Goal: Transaction & Acquisition: Purchase product/service

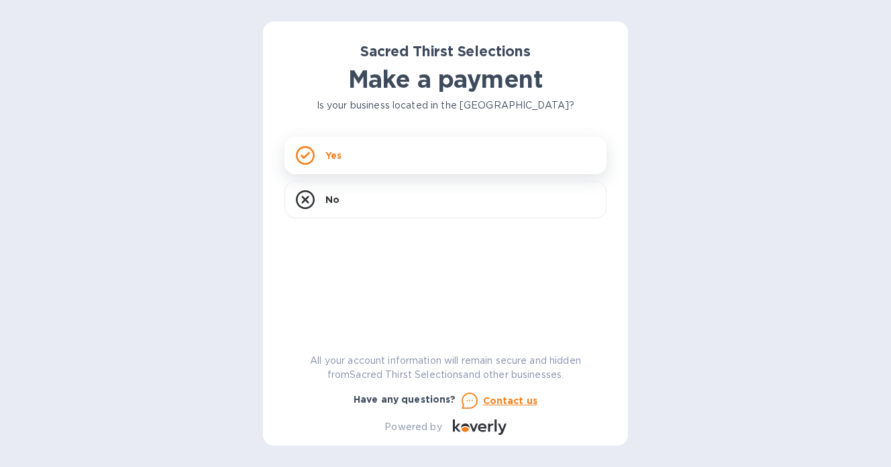
click at [399, 166] on div "Yes" at bounding box center [445, 156] width 322 height 38
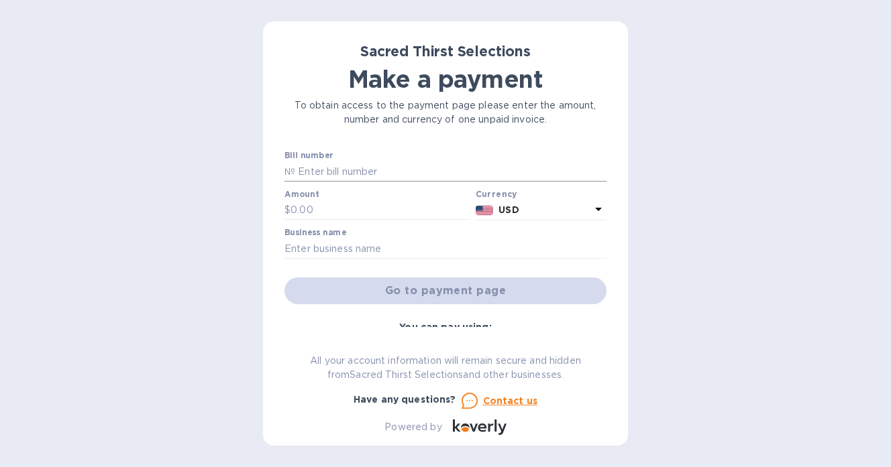
click at [399, 169] on input "text" at bounding box center [450, 172] width 311 height 20
click at [344, 175] on input "text" at bounding box center [450, 172] width 311 height 20
type input "52638"
type input "6,500"
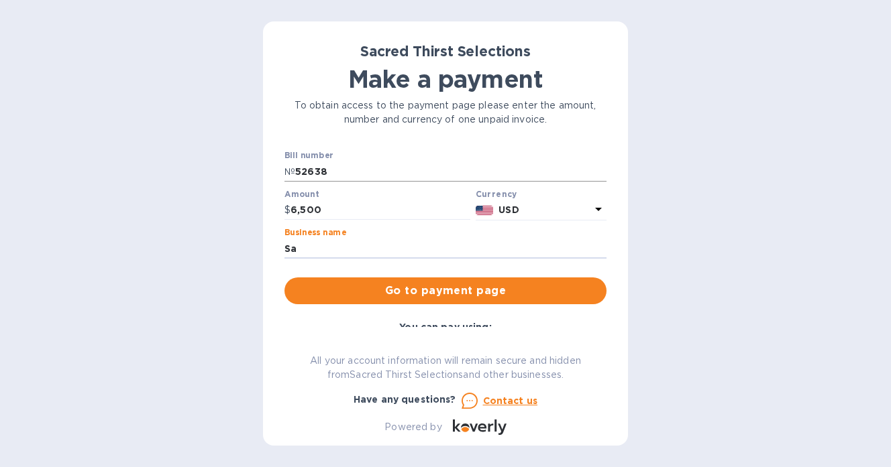
type input "Sacramento Street Liquors"
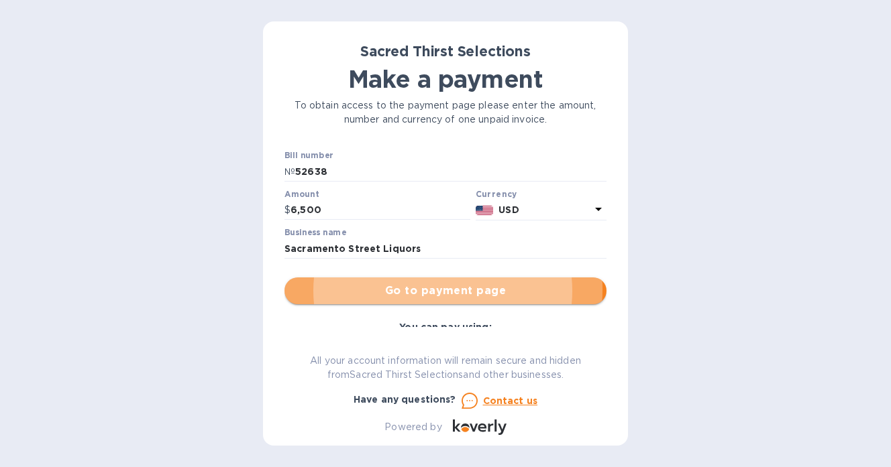
click at [422, 290] on span "Go to payment page" at bounding box center [445, 291] width 300 height 16
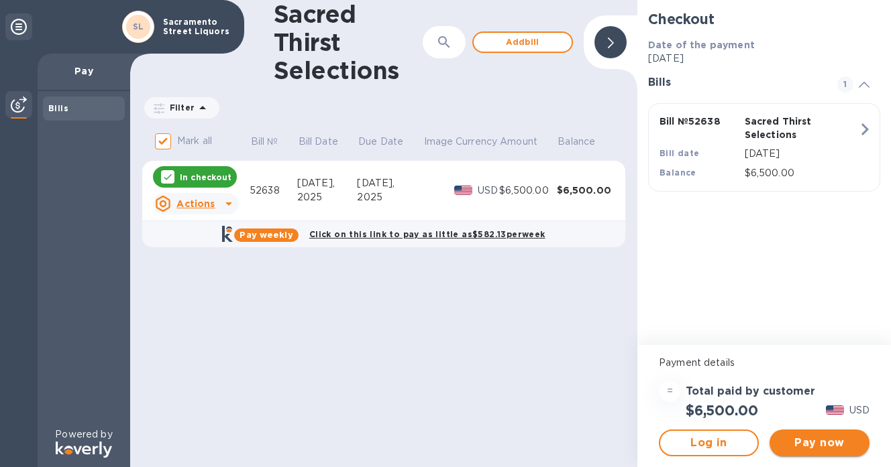
click at [814, 438] on span "Pay now" at bounding box center [819, 443] width 78 height 16
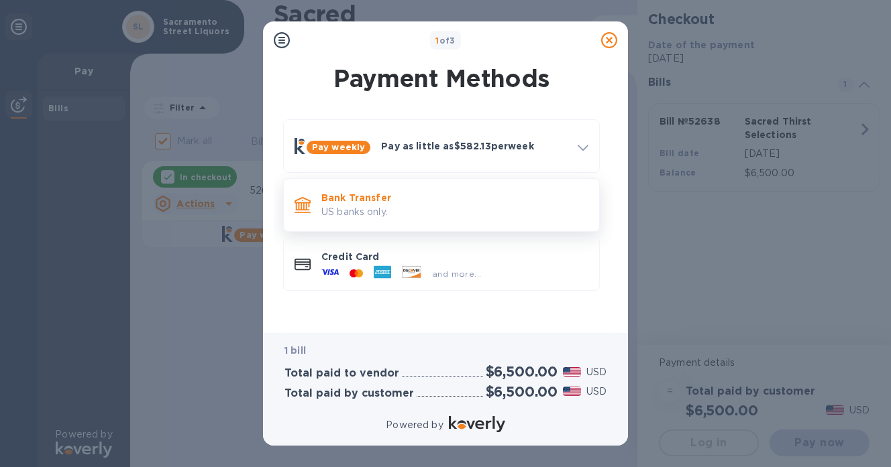
click at [374, 221] on div "Bank Transfer US banks only." at bounding box center [455, 205] width 278 height 38
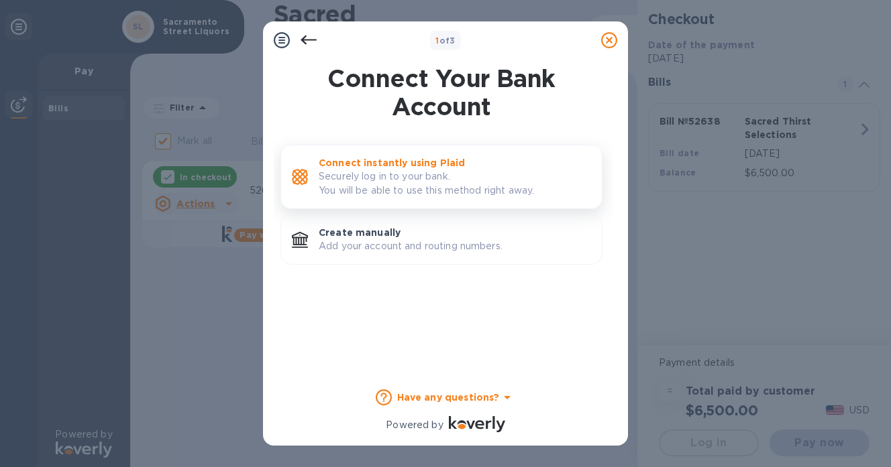
click at [399, 192] on p "Securely log in to your bank. You will be able to use this method right away." at bounding box center [455, 184] width 272 height 28
